Goal: Task Accomplishment & Management: Manage account settings

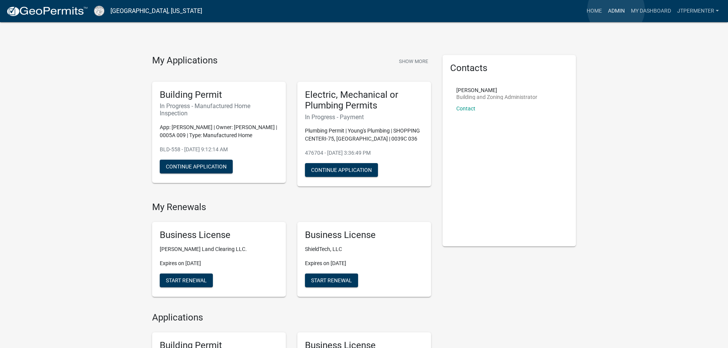
click at [616, 9] on link "Admin" at bounding box center [616, 11] width 23 height 15
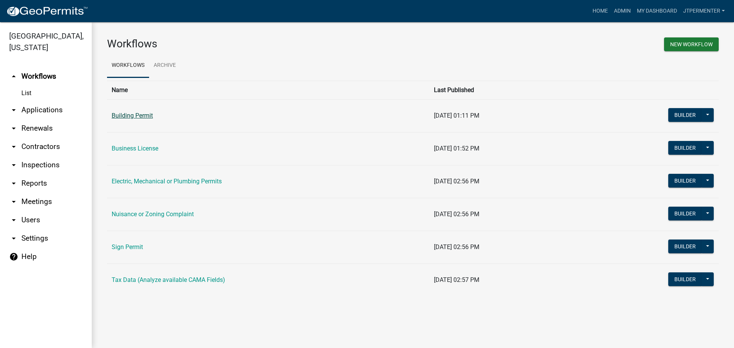
click at [151, 114] on link "Building Permit" at bounding box center [132, 115] width 41 height 7
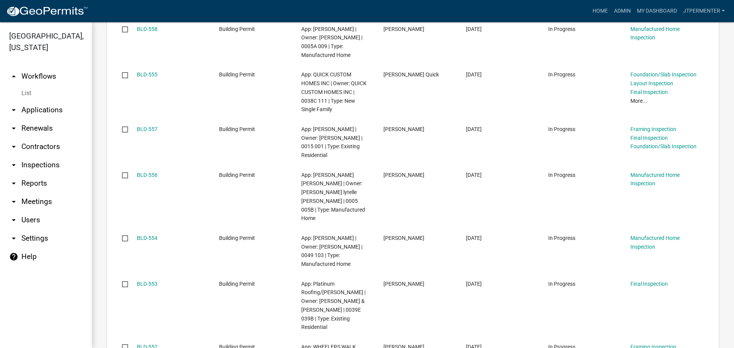
scroll to position [229, 0]
click at [620, 9] on link "Admin" at bounding box center [621, 11] width 23 height 15
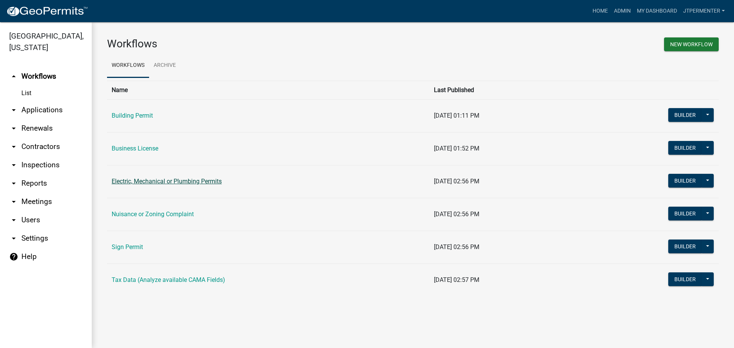
click at [172, 180] on link "Electric, Mechanical or Plumbing Permits" at bounding box center [167, 181] width 110 height 7
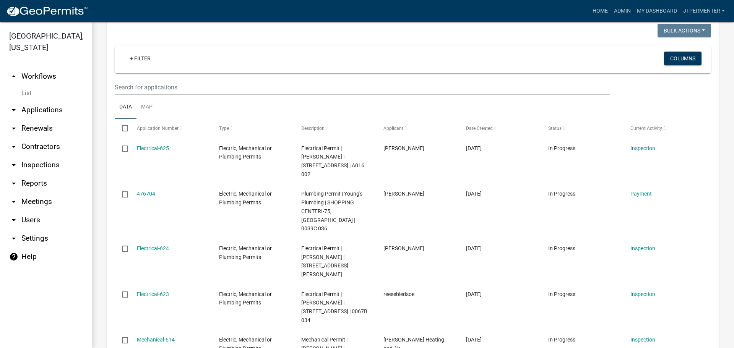
scroll to position [115, 0]
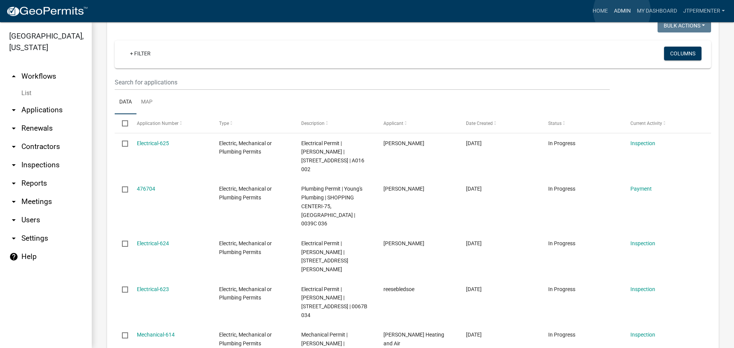
click at [622, 11] on link "Admin" at bounding box center [621, 11] width 23 height 15
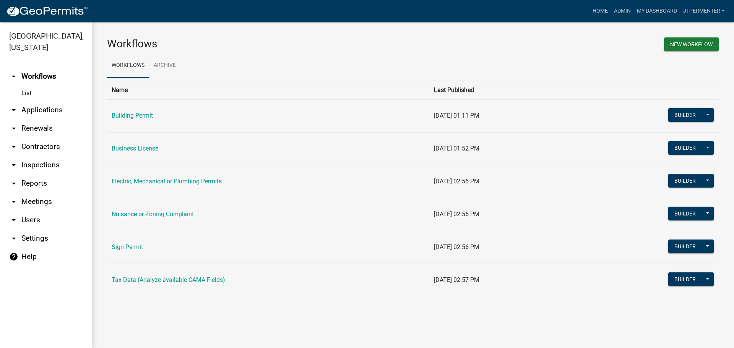
click at [52, 101] on link "arrow_drop_down Applications" at bounding box center [46, 110] width 92 height 18
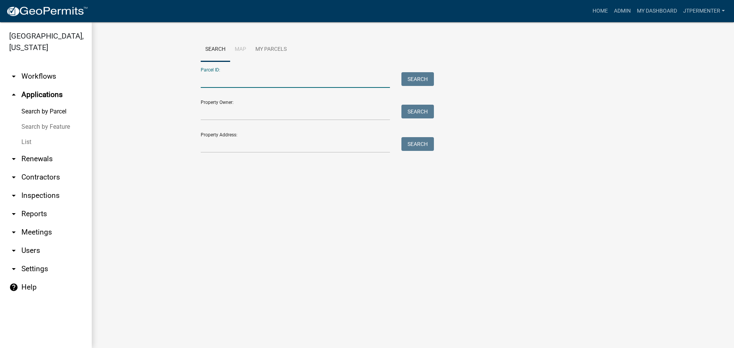
click at [227, 78] on input "Parcel ID:" at bounding box center [295, 80] width 189 height 16
type input "0039c 036"
click at [412, 76] on button "Search" at bounding box center [417, 79] width 32 height 14
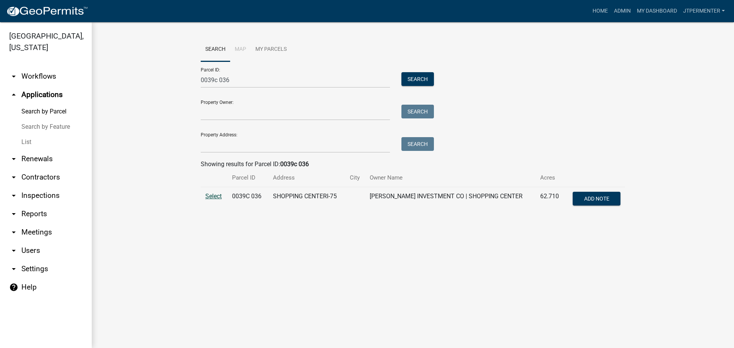
click at [212, 194] on span "Select" at bounding box center [213, 196] width 16 height 7
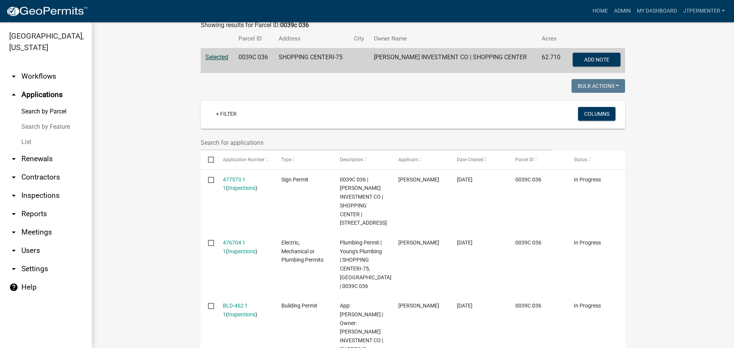
scroll to position [188, 0]
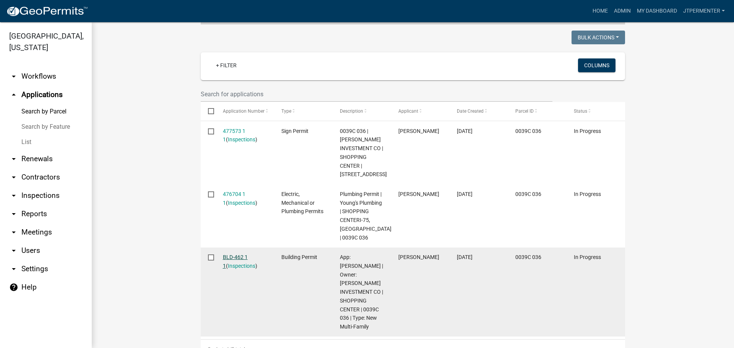
click at [233, 254] on link "BLD-462 1 1" at bounding box center [235, 261] width 25 height 15
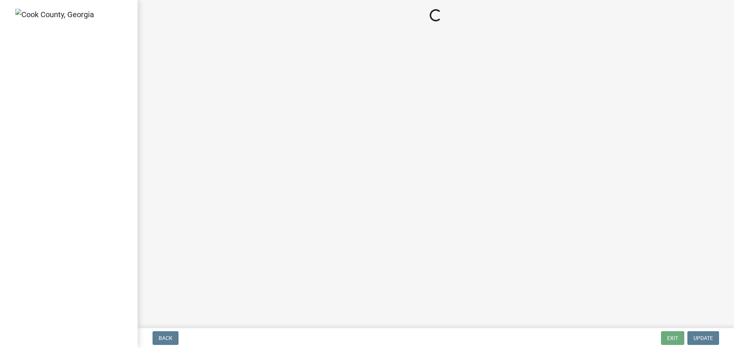
select select "99a32835-11ba-4368-9d1a-cbf1779c6d76"
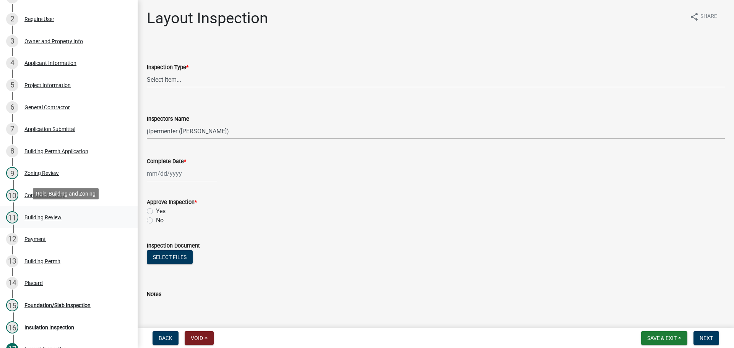
scroll to position [153, 0]
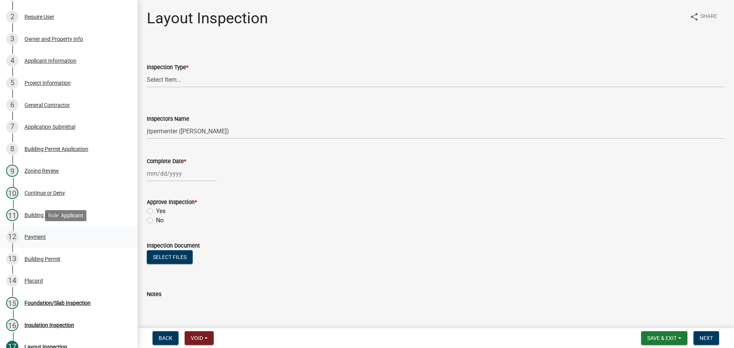
click at [37, 237] on div "Payment" at bounding box center [34, 236] width 21 height 5
